Goal: Information Seeking & Learning: Learn about a topic

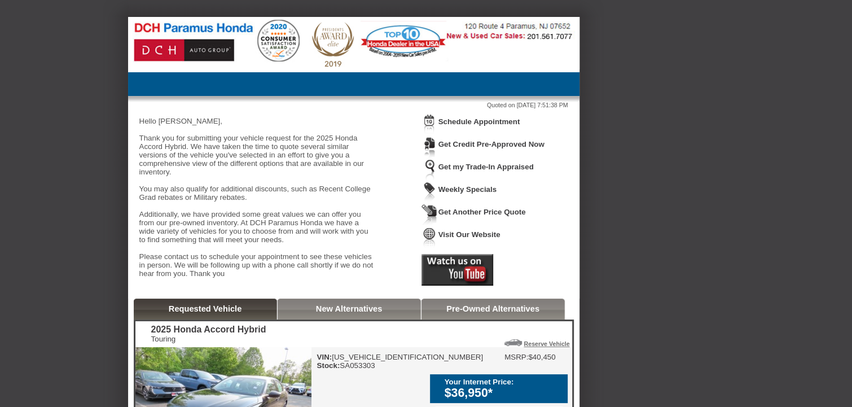
drag, startPoint x: 10, startPoint y: 75, endPoint x: 17, endPoint y: 77, distance: 7.1
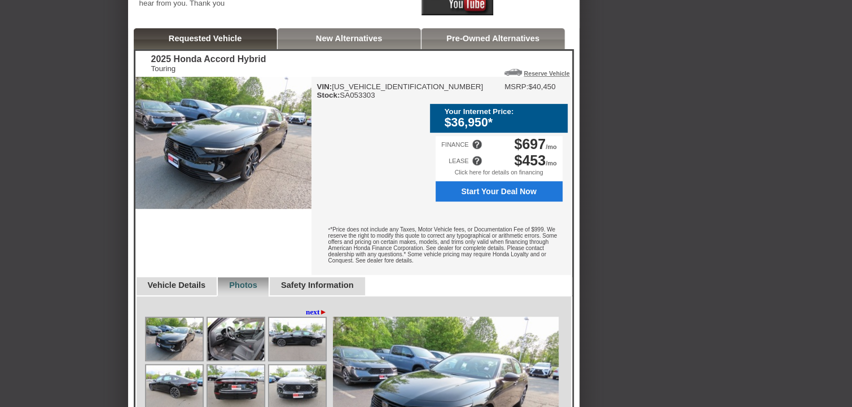
scroll to position [327, 0]
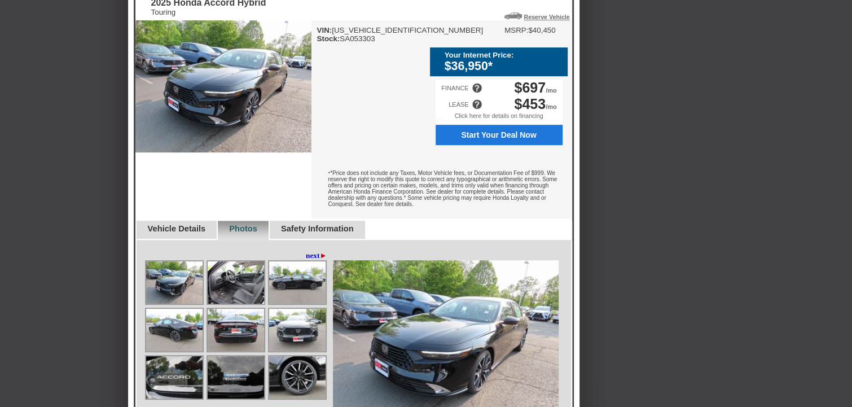
drag, startPoint x: 513, startPoint y: 85, endPoint x: 453, endPoint y: 96, distance: 61.0
click at [453, 76] on div "Your Internet Price: $36,950*" at bounding box center [499, 61] width 138 height 29
drag, startPoint x: 487, startPoint y: 85, endPoint x: 319, endPoint y: 188, distance: 197.5
click at [487, 73] on div "$36,950*" at bounding box center [503, 66] width 117 height 14
click at [181, 233] on link "Vehicle Details" at bounding box center [177, 228] width 58 height 9
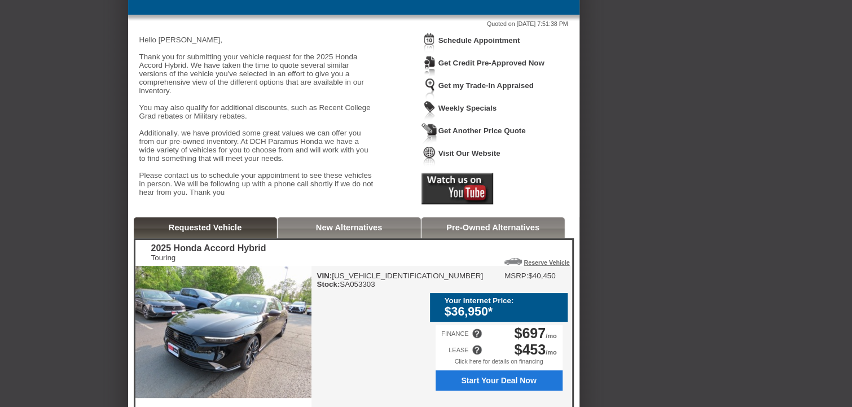
scroll to position [80, 0]
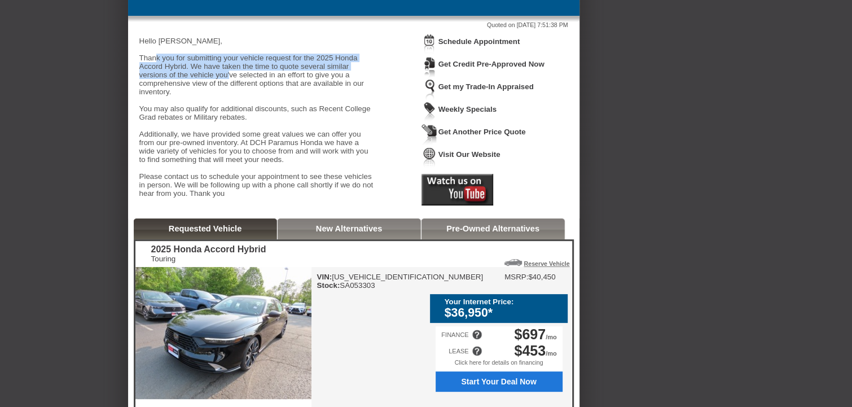
drag, startPoint x: 147, startPoint y: 61, endPoint x: 293, endPoint y: 81, distance: 148.0
click at [293, 81] on div "Hello [PERSON_NAME], Thank you for submitting your vehicle request for the 2025…" at bounding box center [257, 117] width 237 height 178
click at [311, 94] on div "Hello [PERSON_NAME], Thank you for submitting your vehicle request for the 2025…" at bounding box center [257, 117] width 237 height 178
drag, startPoint x: 548, startPoint y: 327, endPoint x: 447, endPoint y: 324, distance: 100.5
click at [447, 306] on div "Your Internet Price:" at bounding box center [503, 301] width 117 height 8
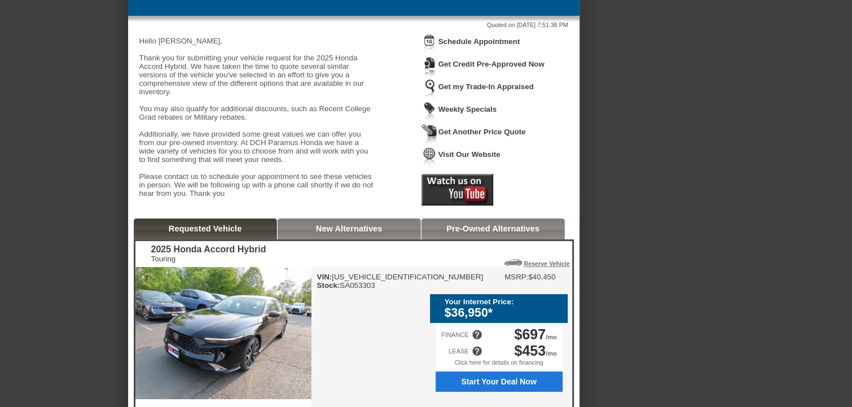
click at [447, 306] on div "Your Internet Price:" at bounding box center [503, 301] width 117 height 8
drag, startPoint x: 142, startPoint y: 155, endPoint x: 221, endPoint y: 185, distance: 85.0
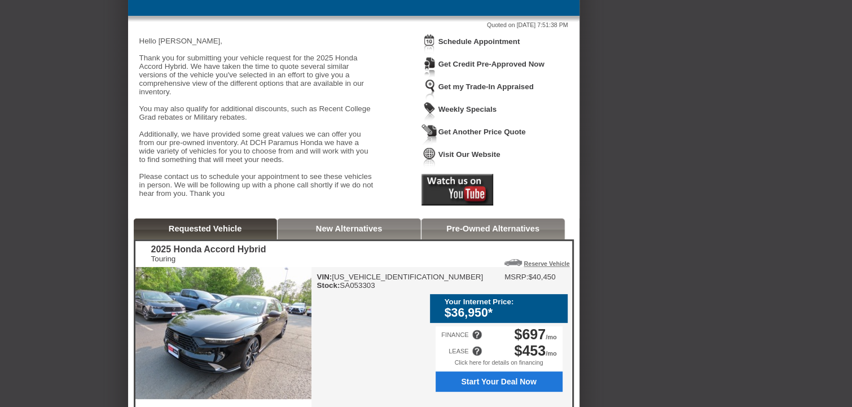
click at [221, 185] on div "Hello [PERSON_NAME], Thank you for submitting your vehicle request for the 2025…" at bounding box center [257, 117] width 237 height 178
click at [221, 186] on div "Hello [PERSON_NAME], Thank you for submitting your vehicle request for the 2025…" at bounding box center [257, 117] width 237 height 178
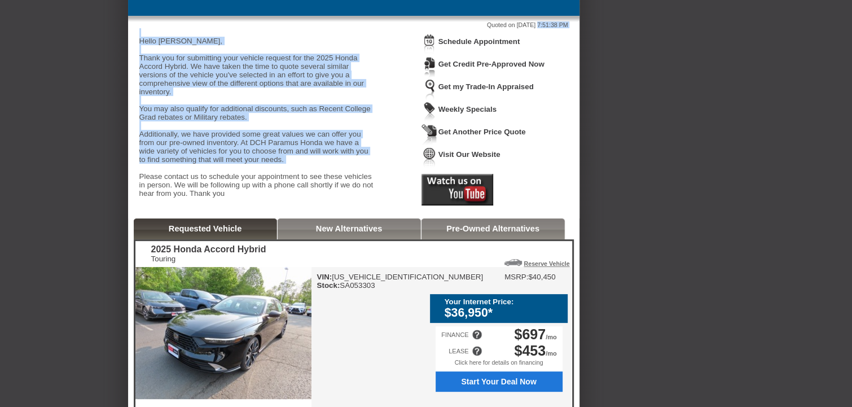
drag, startPoint x: 195, startPoint y: 182, endPoint x: 129, endPoint y: 142, distance: 77.2
click at [129, 142] on div "Quoted on [DATE] 7:51:38 PM Hello [PERSON_NAME], Thank you for submitting your …" at bounding box center [353, 117] width 451 height 203
click at [196, 162] on div "Hello [PERSON_NAME], Thank you for submitting your vehicle request for the 2025…" at bounding box center [257, 117] width 237 height 178
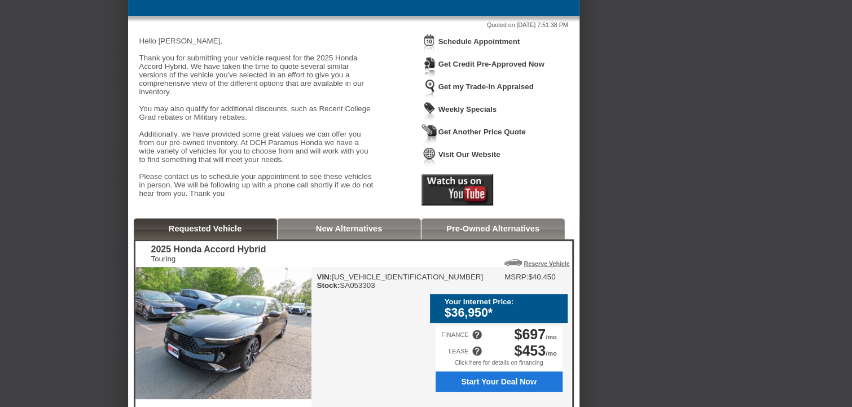
click at [365, 239] on div "New Alternatives" at bounding box center [349, 228] width 143 height 21
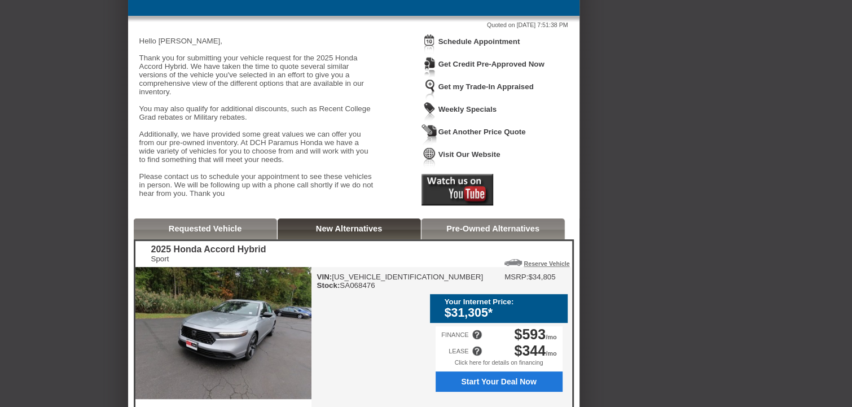
click at [491, 233] on link "Pre-Owned Alternatives" at bounding box center [492, 228] width 93 height 9
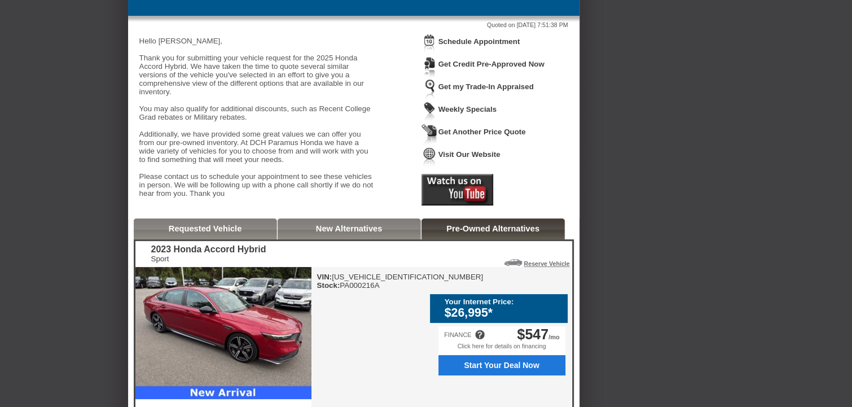
click at [371, 233] on link "New Alternatives" at bounding box center [349, 228] width 67 height 9
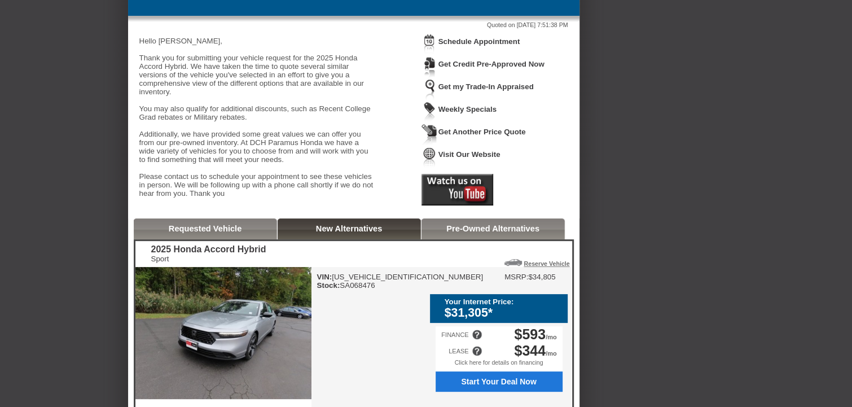
click at [240, 233] on link "Requested Vehicle" at bounding box center [205, 228] width 73 height 9
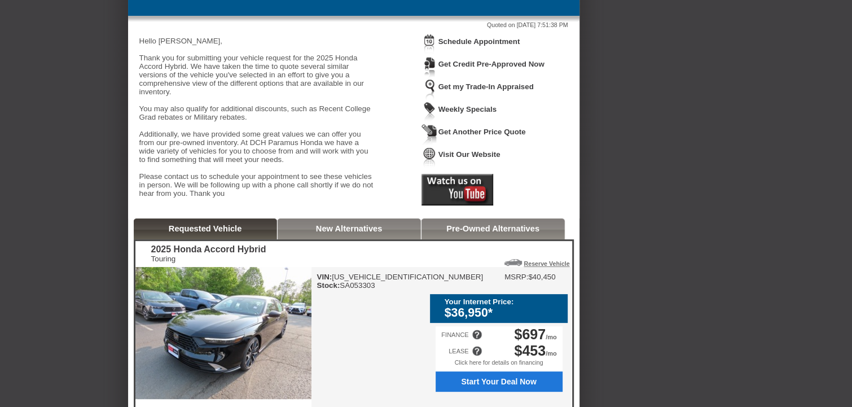
scroll to position [351, 0]
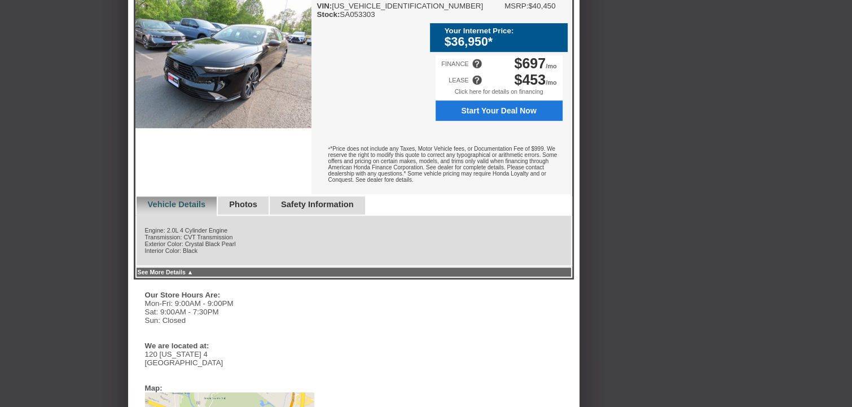
click at [285, 216] on div "Safety Information" at bounding box center [317, 205] width 96 height 19
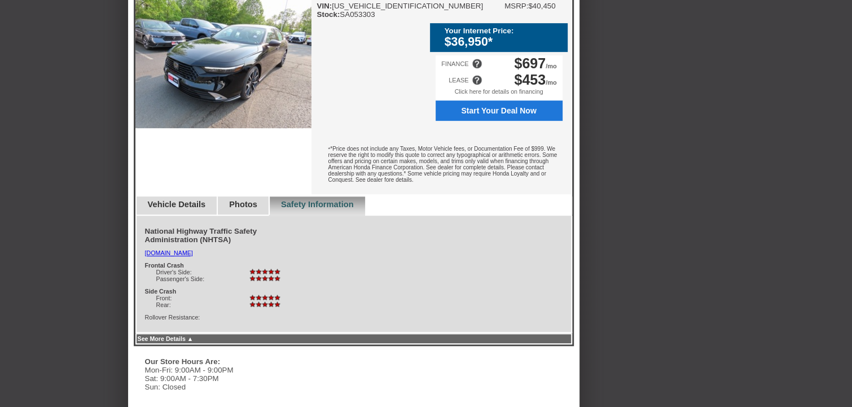
click at [245, 209] on link "Photos" at bounding box center [243, 204] width 28 height 9
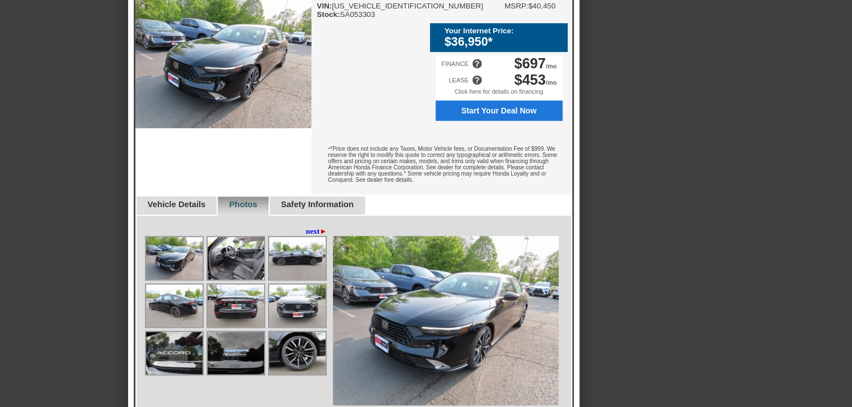
click at [196, 209] on link "Vehicle Details" at bounding box center [177, 204] width 58 height 9
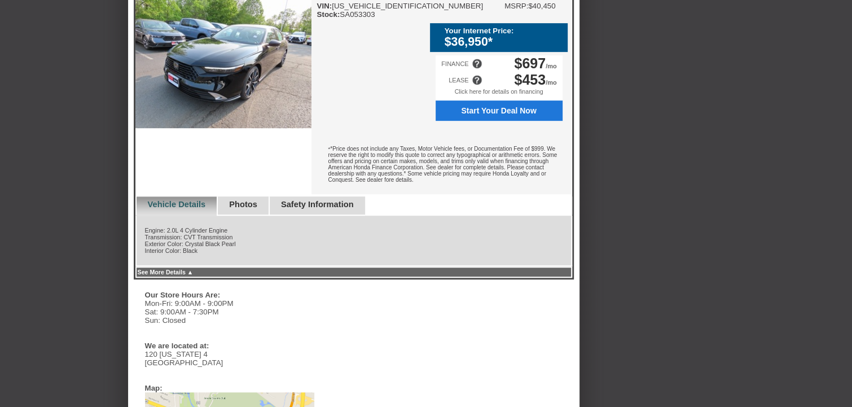
click at [262, 216] on div "Photos" at bounding box center [243, 205] width 52 height 19
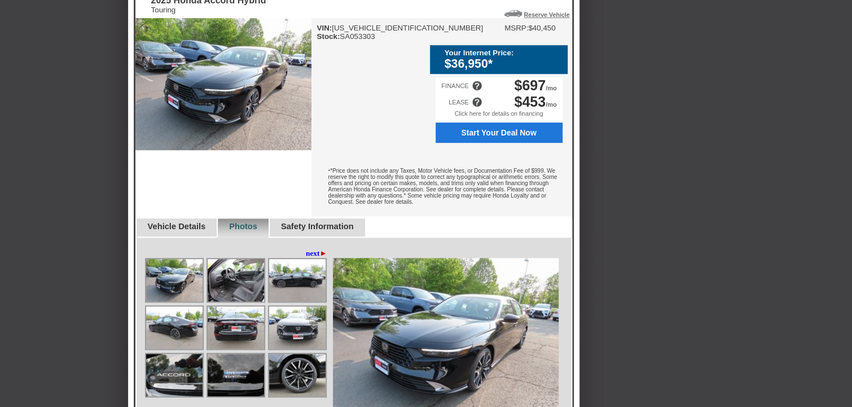
scroll to position [300, 0]
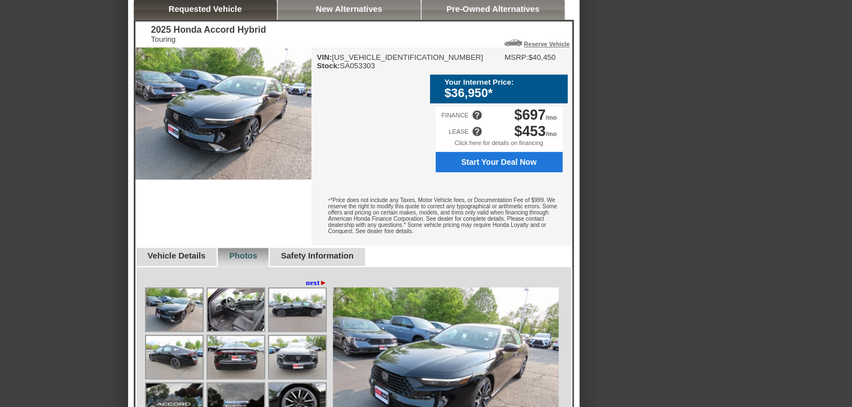
click at [475, 120] on div at bounding box center [477, 115] width 10 height 10
click at [700, 93] on div "Back To Quote [GEOGRAPHIC_DATA], DCH Paramus Honda is more than happy to schedu…" at bounding box center [426, 320] width 852 height 1207
click at [474, 120] on div at bounding box center [477, 115] width 10 height 10
